Goal: Task Accomplishment & Management: Manage account settings

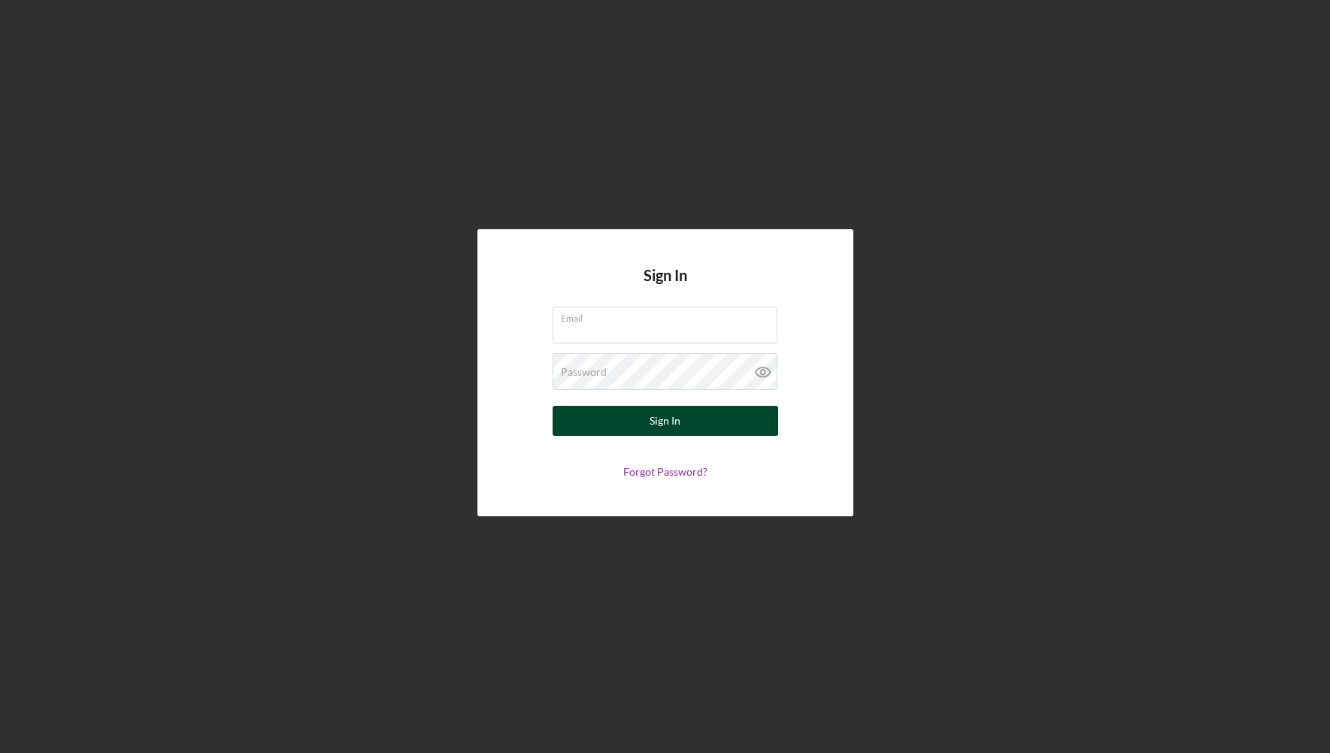
type input "[EMAIL_ADDRESS][DOMAIN_NAME]"
click at [694, 420] on button "Sign In" at bounding box center [666, 421] width 226 height 30
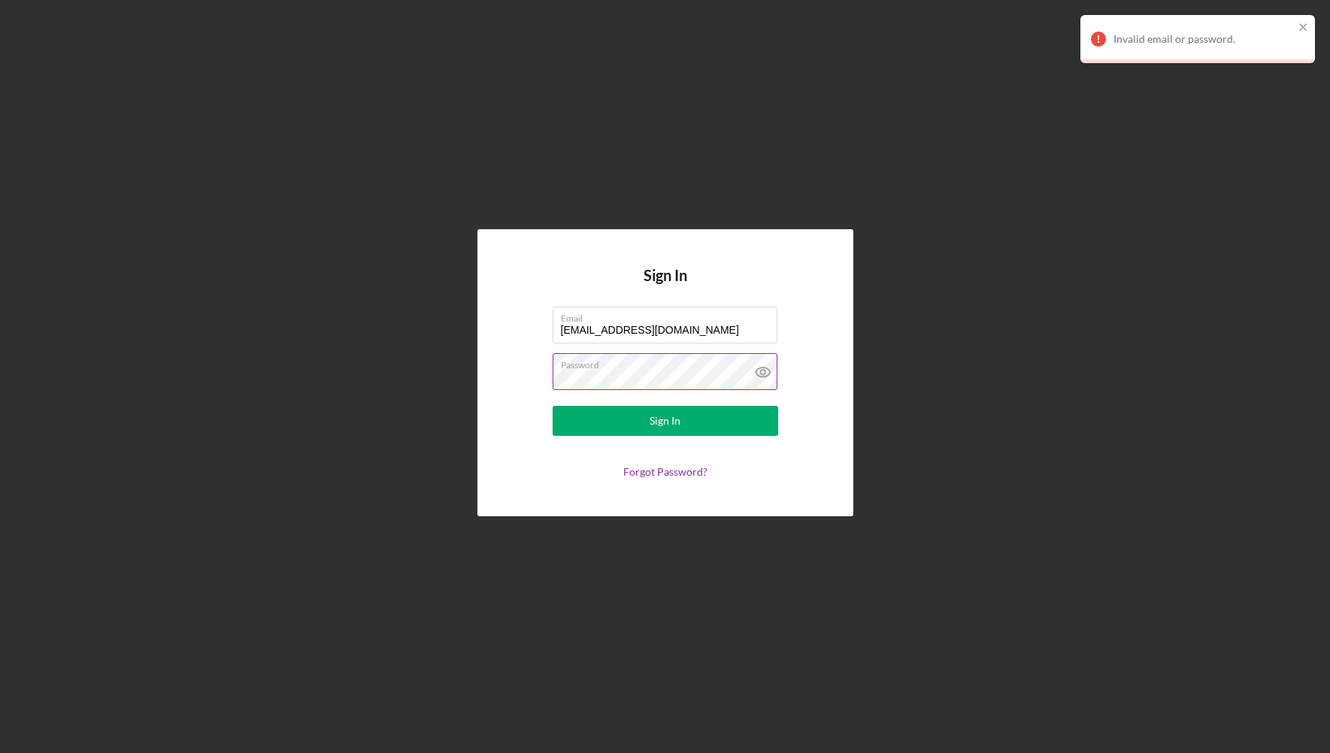
click at [762, 371] on icon at bounding box center [763, 372] width 38 height 38
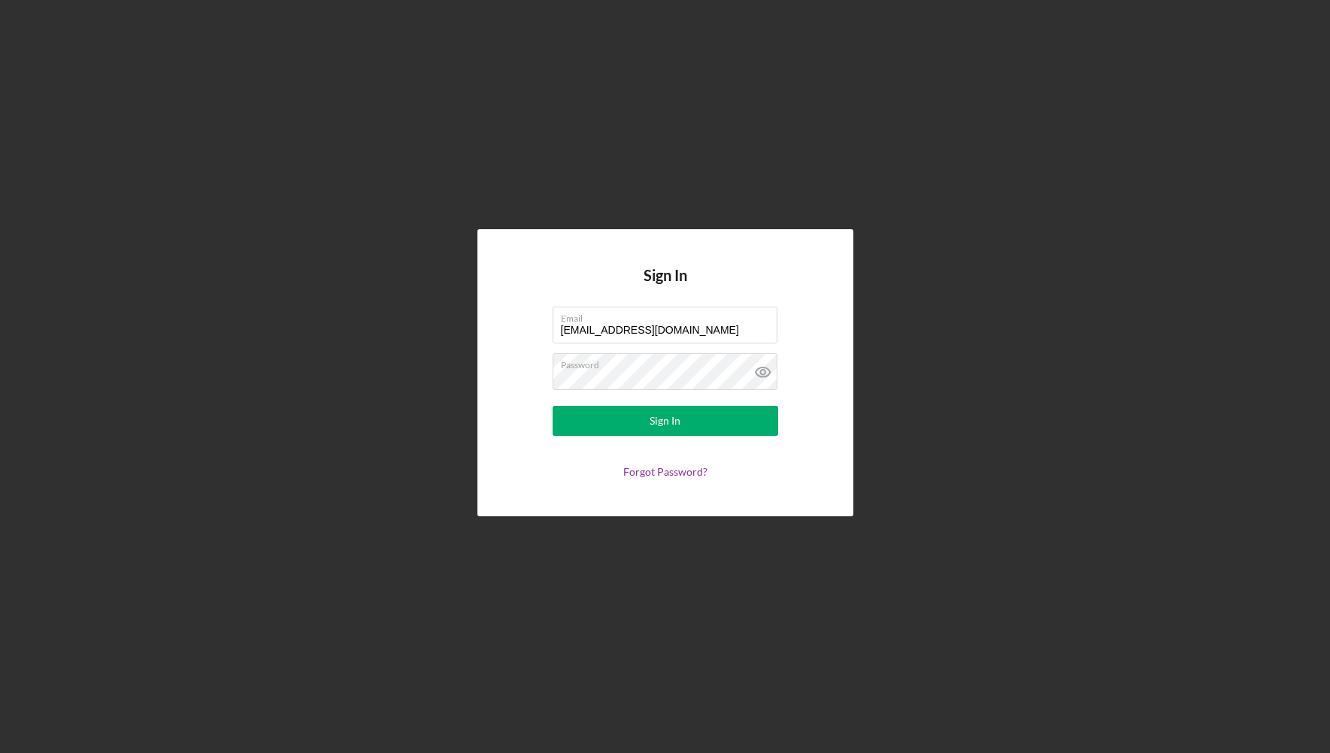
click at [781, 377] on icon at bounding box center [763, 372] width 38 height 38
type input "[EMAIL_ADDRESS][DOMAIN_NAME]"
click at [693, 420] on button "Sign In" at bounding box center [666, 421] width 226 height 30
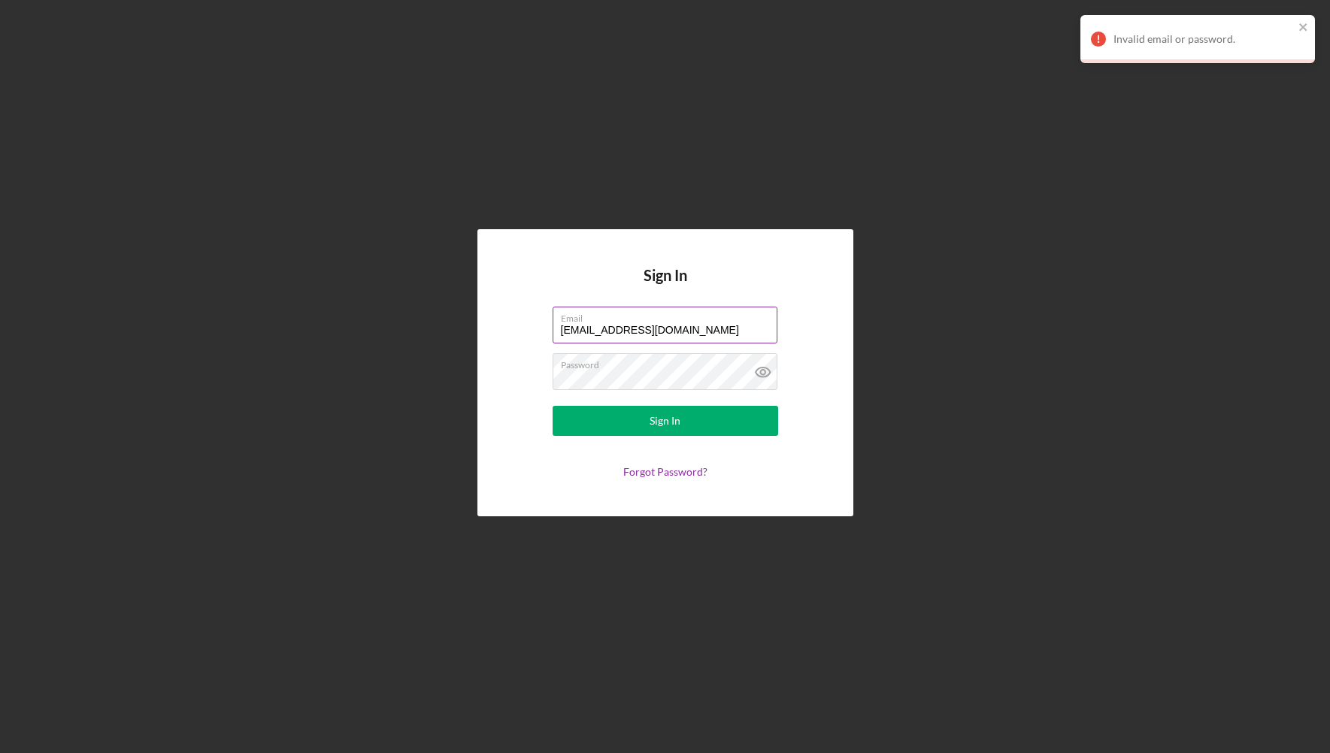
click at [687, 330] on input "[EMAIL_ADDRESS][DOMAIN_NAME]" at bounding box center [665, 325] width 225 height 36
drag, startPoint x: 560, startPoint y: 329, endPoint x: 579, endPoint y: 327, distance: 18.9
click at [560, 329] on input "[EMAIL_ADDRESS][DOMAIN_NAME]" at bounding box center [665, 325] width 225 height 36
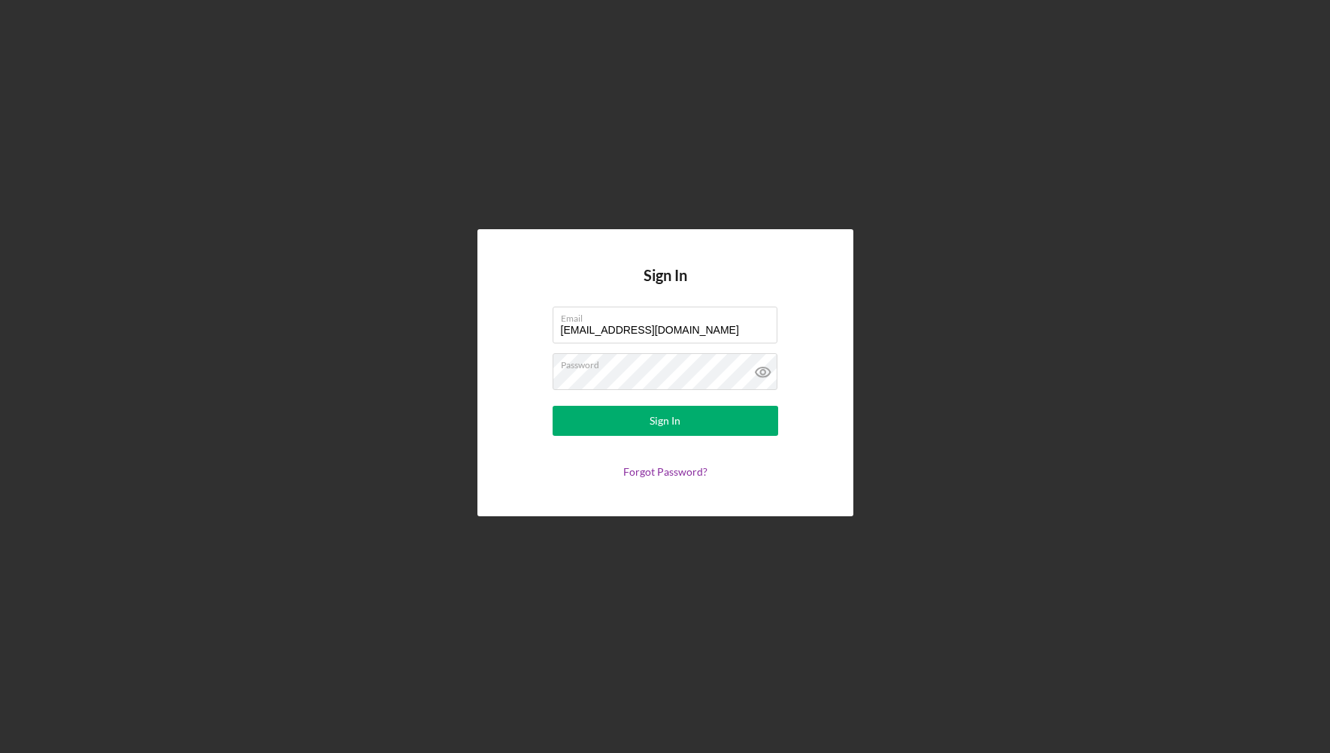
drag, startPoint x: 573, startPoint y: 458, endPoint x: 578, endPoint y: 452, distance: 8.0
click at [574, 456] on form "Email [EMAIL_ADDRESS][DOMAIN_NAME] Password Sign In Forgot Password?" at bounding box center [665, 392] width 301 height 171
click at [598, 422] on button "Sign In" at bounding box center [666, 421] width 226 height 30
